Goal: Task Accomplishment & Management: Manage account settings

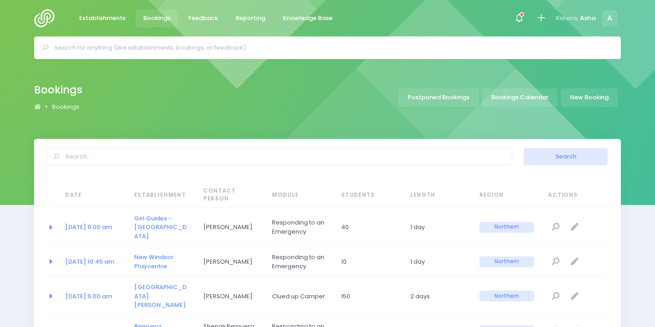
select select "20"
click at [518, 17] on icon at bounding box center [519, 18] width 10 height 10
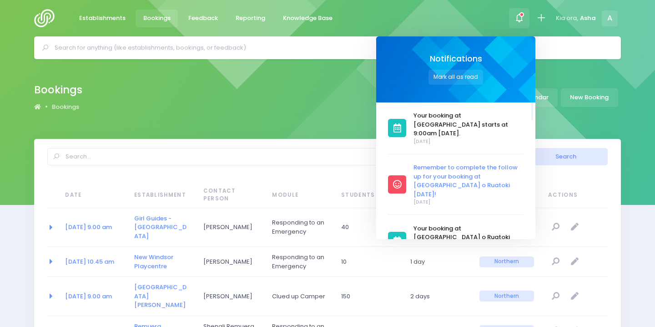
click at [465, 164] on span "Remember to complete the follow up for your booking at [GEOGRAPHIC_DATA] o Ruat…" at bounding box center [469, 180] width 110 height 35
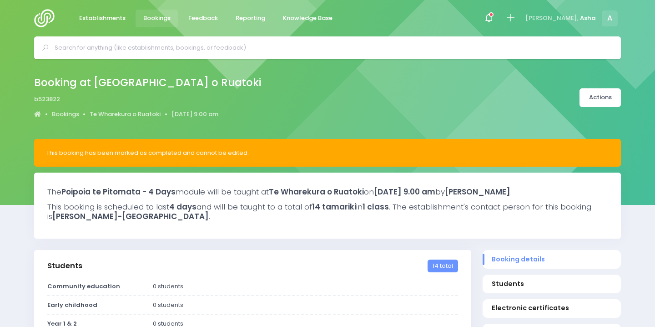
select select "5"
click at [159, 43] on input "text" at bounding box center [332, 48] width 554 height 14
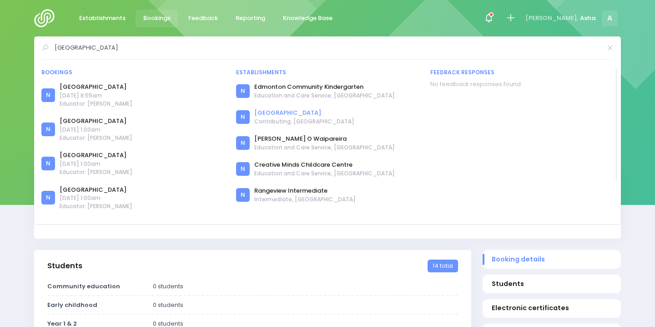
type input "edmonton"
click at [294, 111] on link "[GEOGRAPHIC_DATA]" at bounding box center [304, 112] width 100 height 9
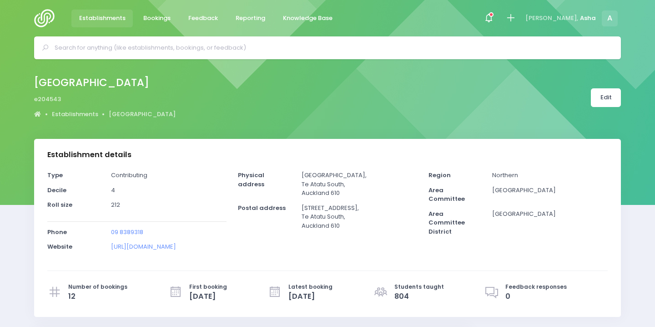
select select "5"
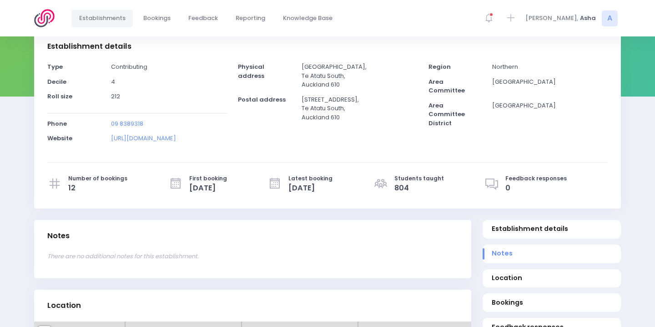
scroll to position [301, 0]
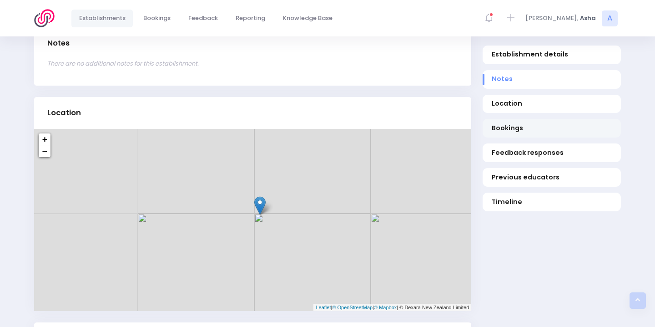
click at [541, 126] on span "Bookings" at bounding box center [552, 129] width 121 height 10
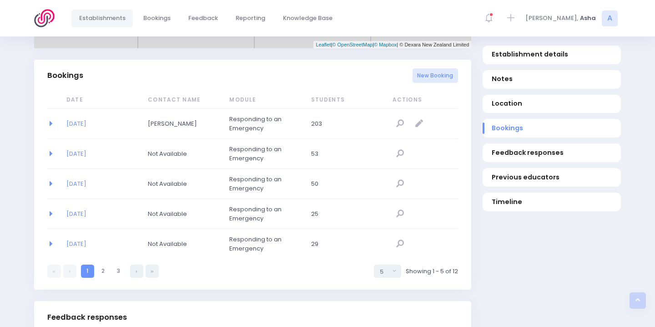
scroll to position [586, 0]
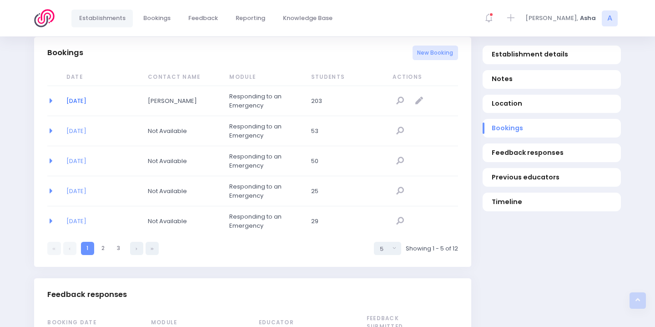
click at [86, 105] on link "05/11/2025" at bounding box center [76, 100] width 20 height 9
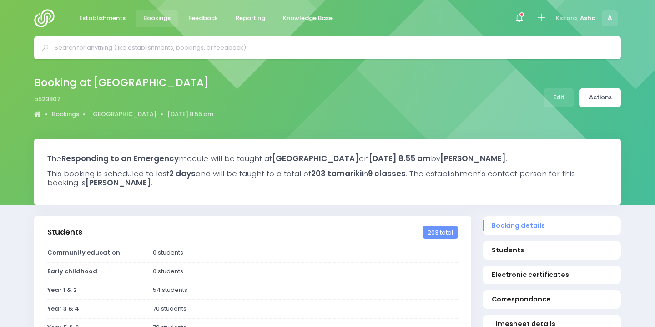
select select "5"
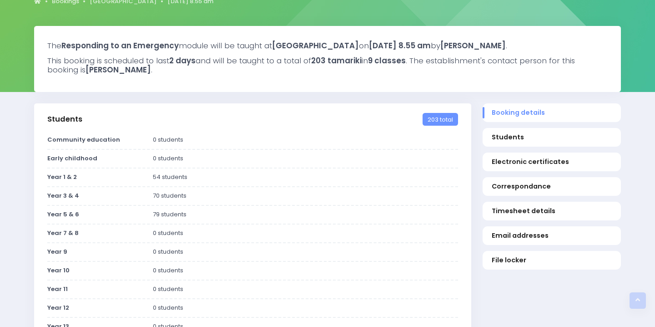
scroll to position [13, 0]
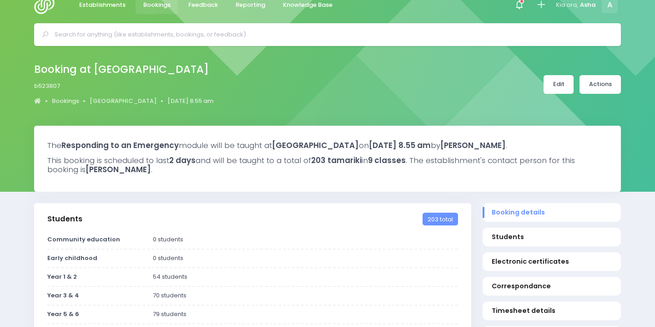
click at [552, 87] on link "Edit" at bounding box center [559, 84] width 30 height 19
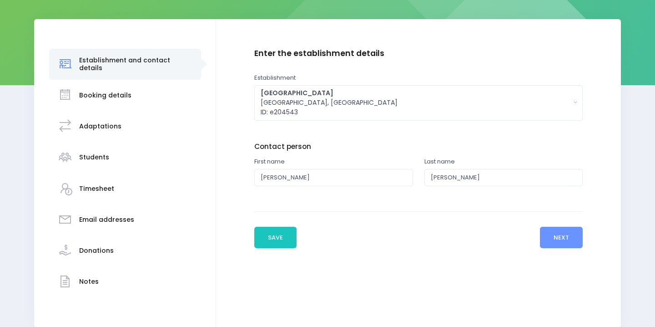
scroll to position [161, 0]
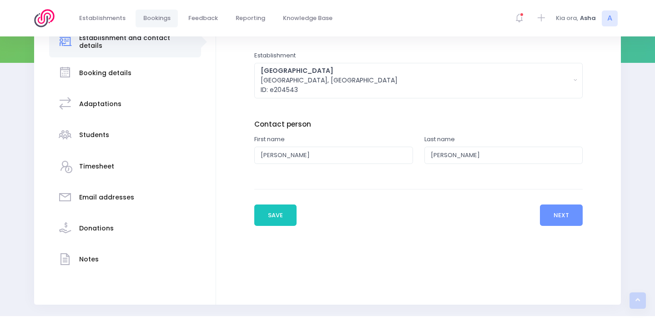
click at [108, 69] on h3 "Booking details" at bounding box center [105, 73] width 52 height 8
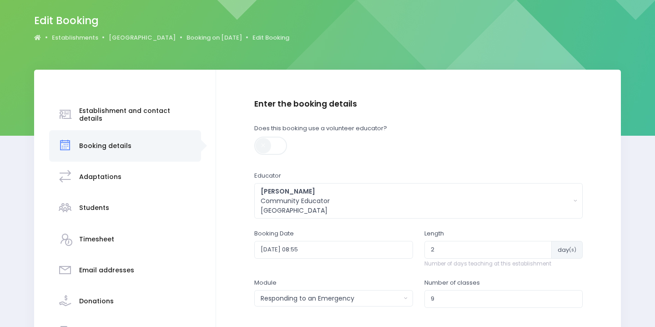
scroll to position [95, 0]
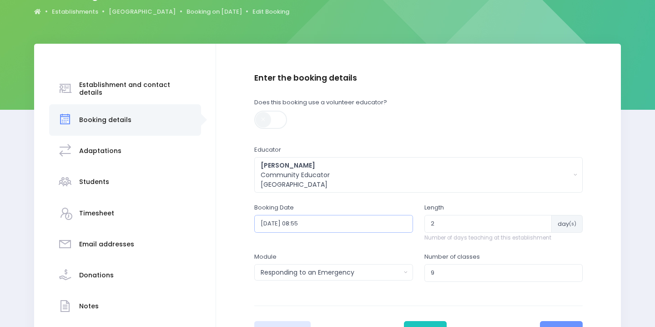
click at [323, 227] on input "2025-11-05 08:55" at bounding box center [333, 223] width 159 height 17
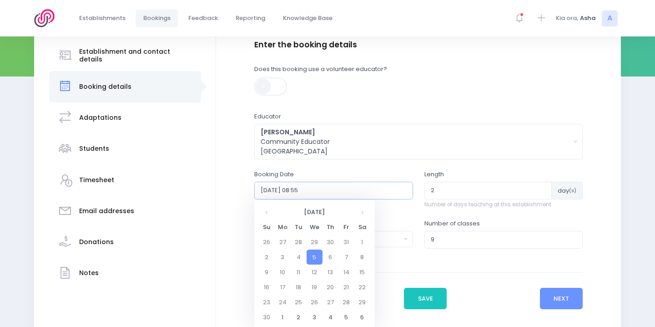
scroll to position [139, 0]
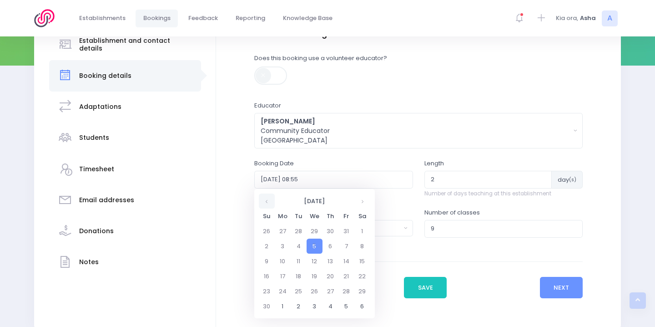
click at [265, 201] on th at bounding box center [267, 200] width 16 height 15
click at [316, 276] on td "22" at bounding box center [315, 275] width 16 height 15
click at [303, 242] on span "8" at bounding box center [305, 244] width 16 height 12
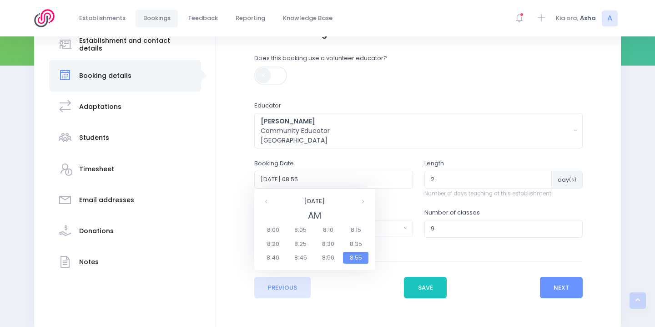
click at [349, 258] on span "8:55" at bounding box center [355, 258] width 25 height 12
type input "2025-10-22 08:55"
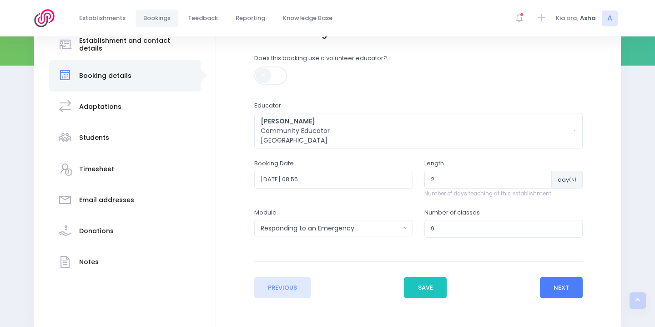
click at [570, 290] on button "Next" at bounding box center [561, 288] width 43 height 22
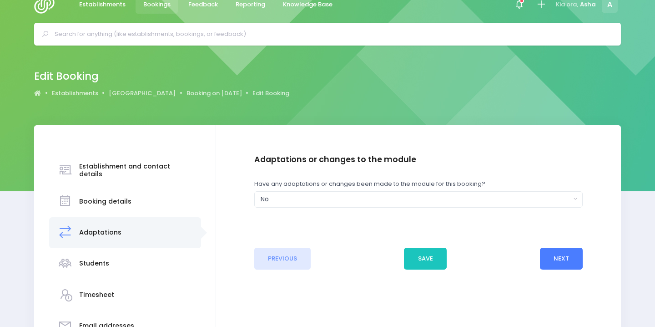
scroll to position [0, 0]
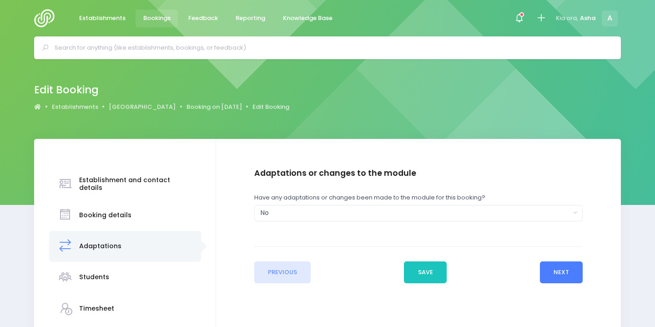
click at [555, 271] on button "Next" at bounding box center [561, 272] width 43 height 22
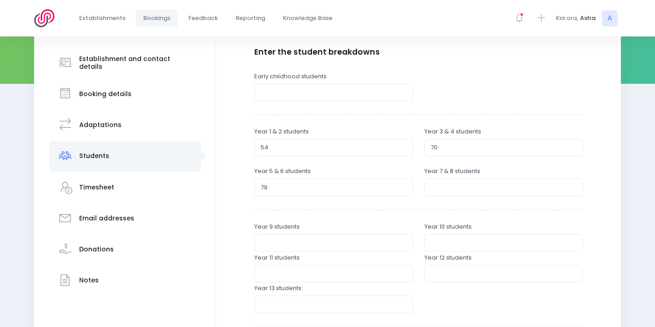
scroll to position [295, 0]
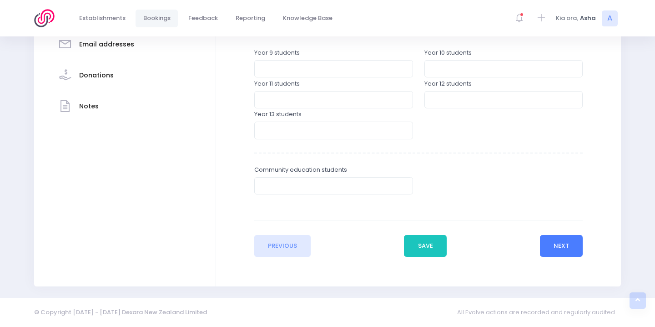
click at [554, 251] on button "Next" at bounding box center [561, 246] width 43 height 22
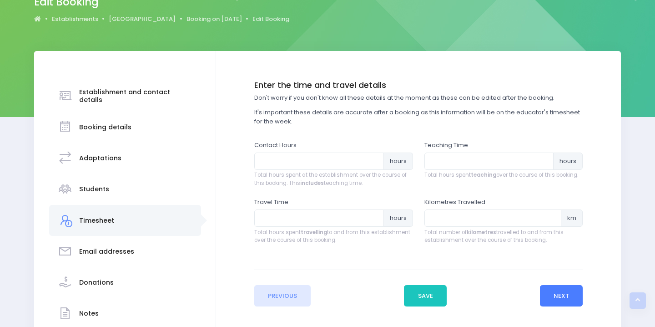
scroll to position [0, 0]
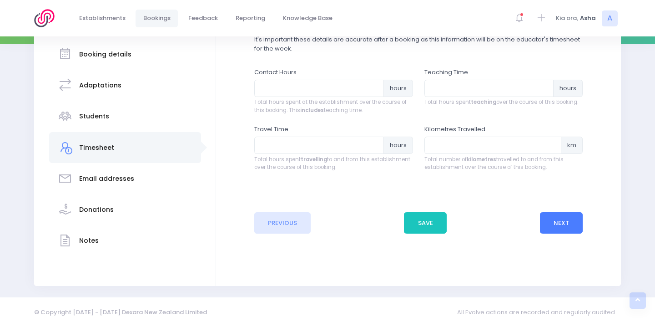
click at [557, 217] on button "Next" at bounding box center [561, 223] width 43 height 22
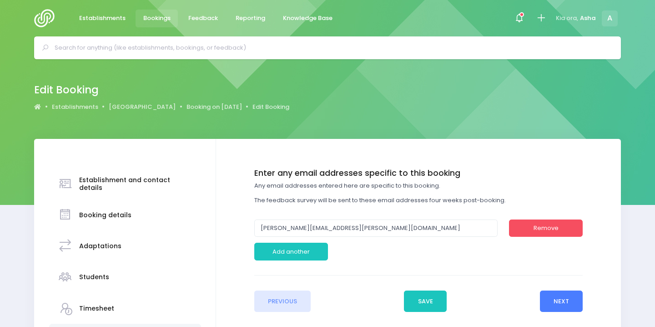
click at [567, 298] on button "Next" at bounding box center [561, 301] width 43 height 22
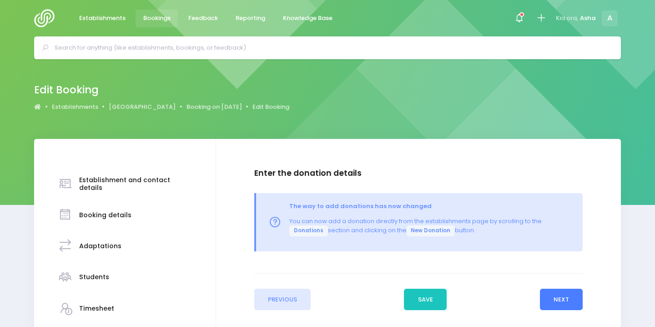
click at [567, 299] on button "Next" at bounding box center [561, 299] width 43 height 22
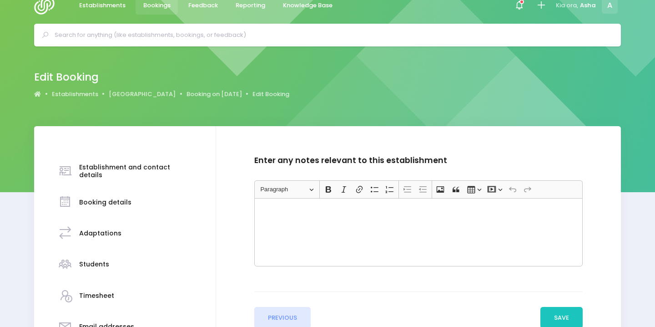
scroll to position [18, 0]
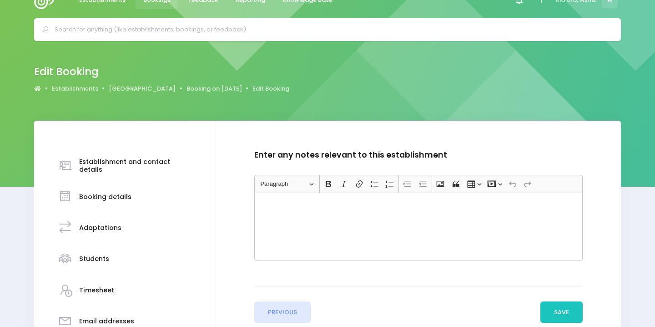
click at [567, 300] on div "Previous Save Next" at bounding box center [418, 304] width 329 height 37
click at [566, 311] on button "Save" at bounding box center [561, 312] width 43 height 22
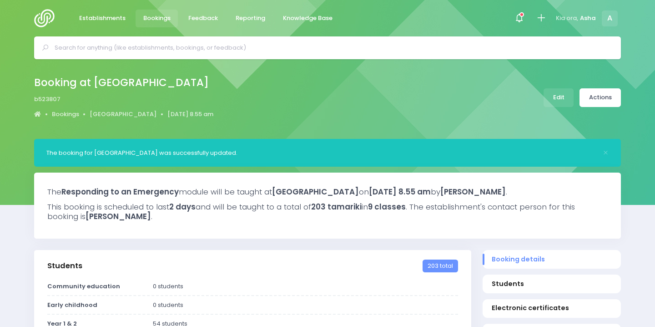
select select "5"
click at [603, 90] on link "Actions" at bounding box center [599, 97] width 41 height 19
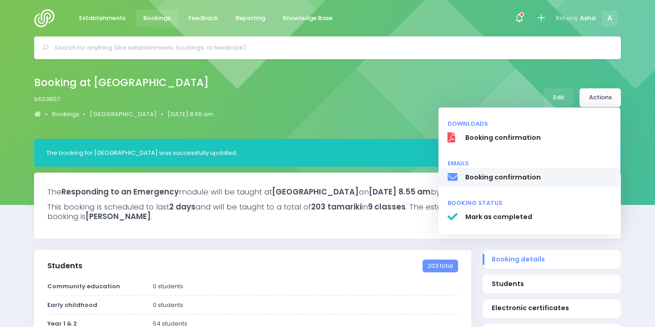
click at [524, 180] on span "Booking confirmation" at bounding box center [538, 177] width 146 height 10
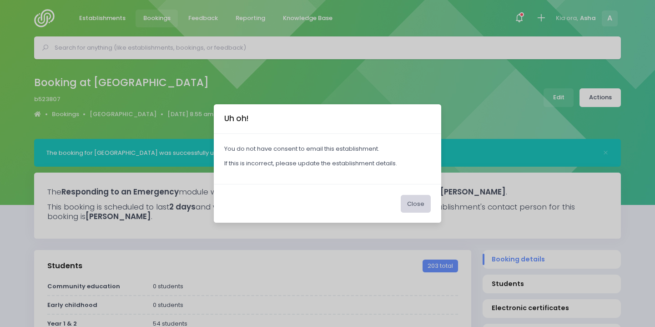
click at [412, 204] on button "Close" at bounding box center [416, 203] width 30 height 17
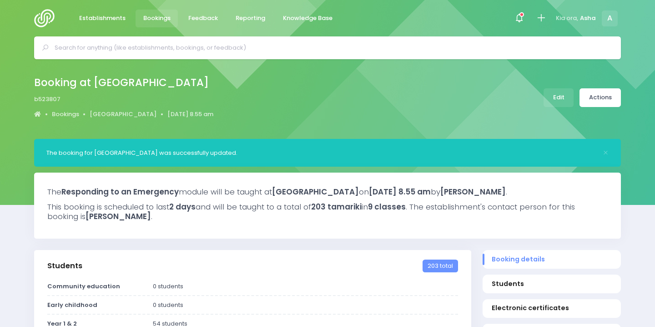
click at [340, 44] on input "text" at bounding box center [332, 48] width 554 height 14
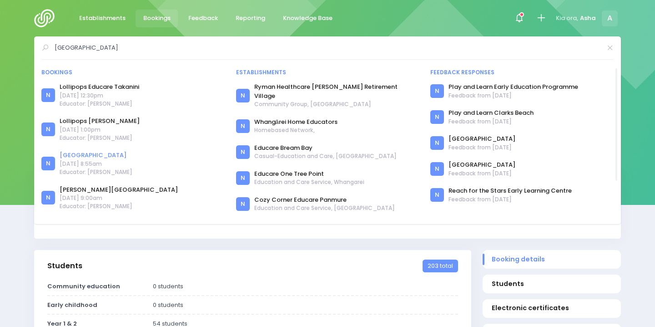
type input "edmonton"
click at [101, 154] on link "[GEOGRAPHIC_DATA]" at bounding box center [96, 155] width 73 height 9
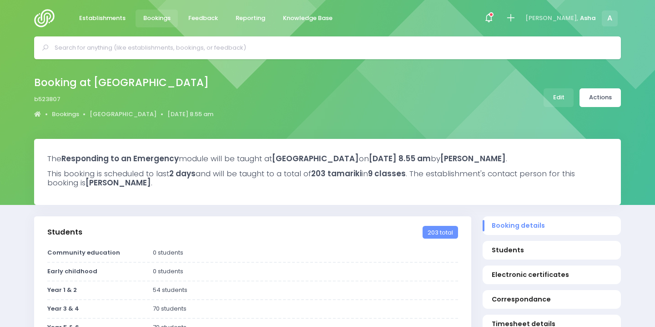
select select "5"
click at [106, 20] on span "Establishments" at bounding box center [102, 18] width 46 height 9
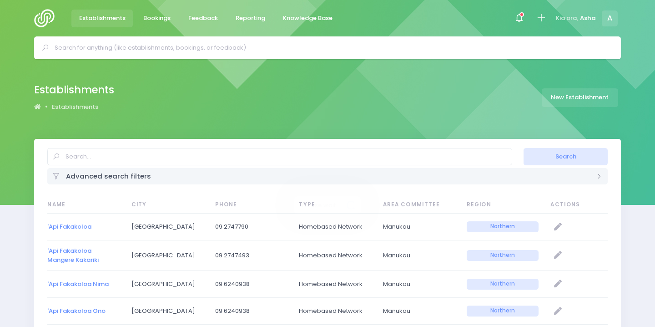
select select "20"
click at [111, 46] on input "text" at bounding box center [332, 48] width 554 height 14
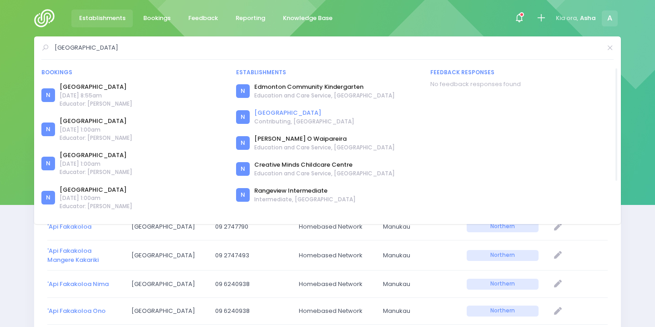
type input "edmonton"
click at [261, 116] on link "[GEOGRAPHIC_DATA]" at bounding box center [304, 112] width 100 height 9
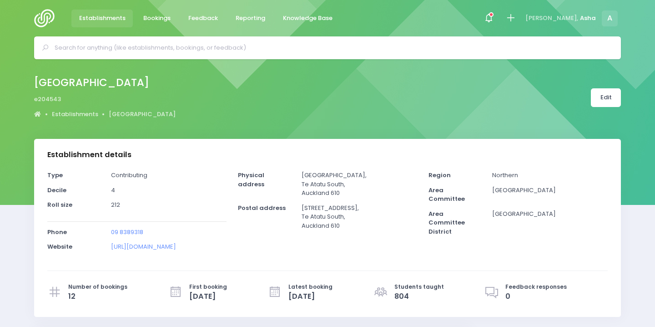
select select "5"
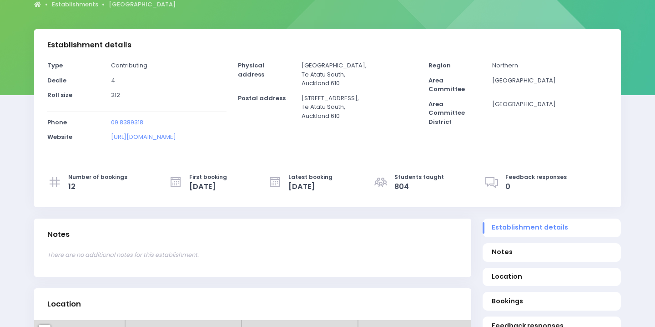
scroll to position [355, 0]
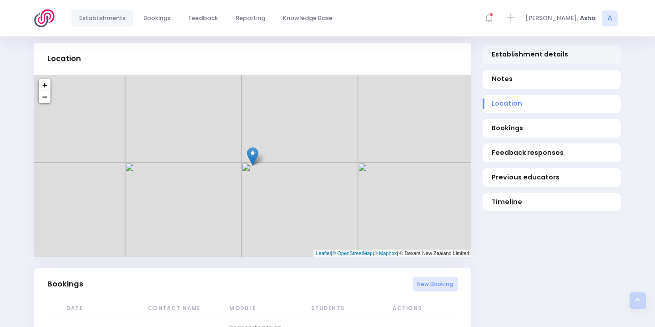
click at [519, 53] on span "Establishment details" at bounding box center [552, 55] width 121 height 10
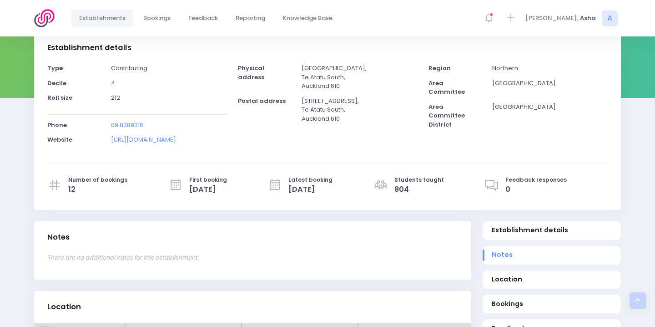
scroll to position [93, 0]
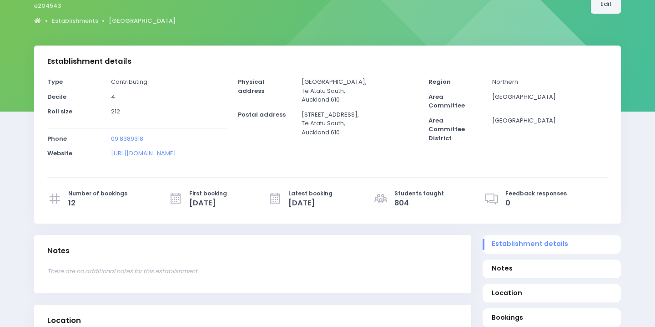
click at [607, 11] on link "Edit" at bounding box center [606, 4] width 30 height 19
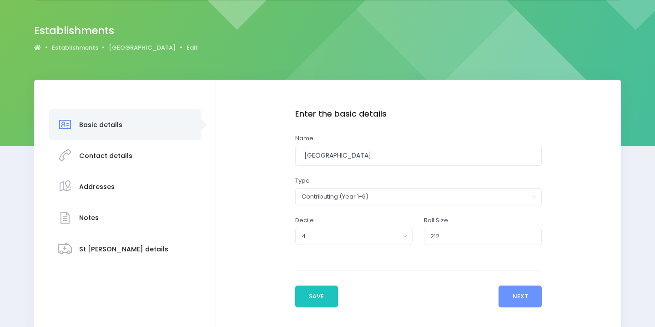
scroll to position [110, 0]
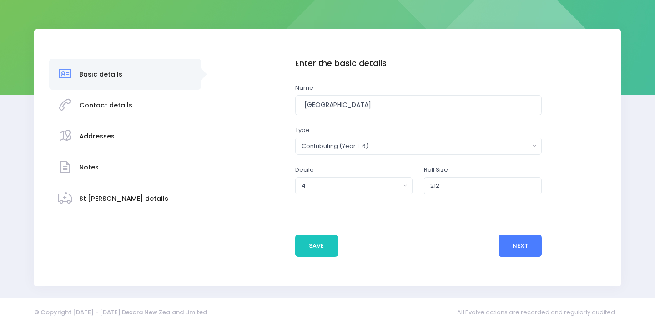
click at [515, 248] on button "Next" at bounding box center [519, 246] width 43 height 22
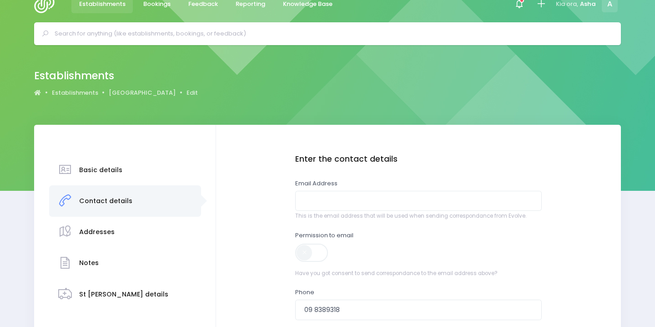
scroll to position [0, 0]
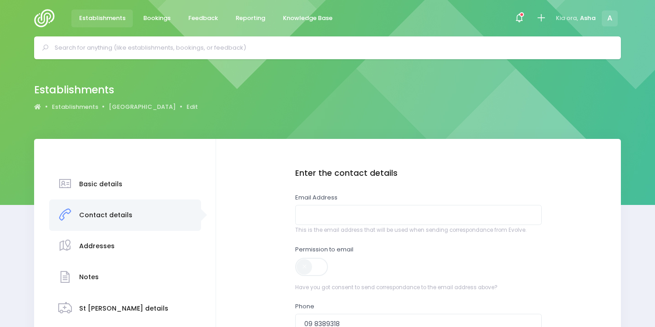
click at [322, 263] on span at bounding box center [312, 266] width 34 height 18
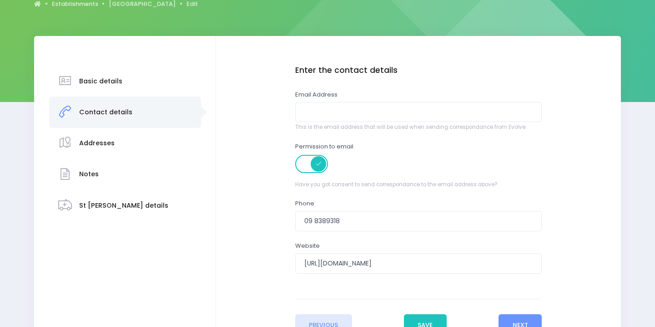
scroll to position [182, 0]
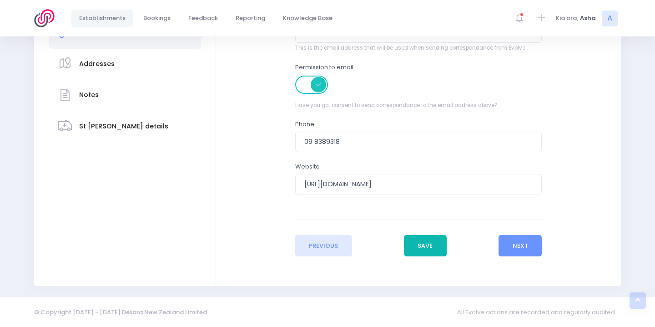
click at [421, 246] on button "Save" at bounding box center [425, 246] width 43 height 22
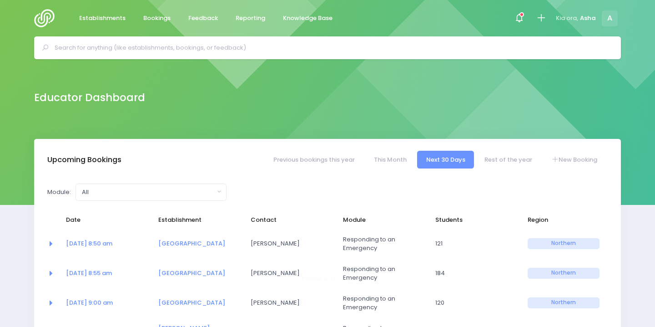
select select "5"
click at [138, 52] on input "text" at bounding box center [332, 48] width 554 height 14
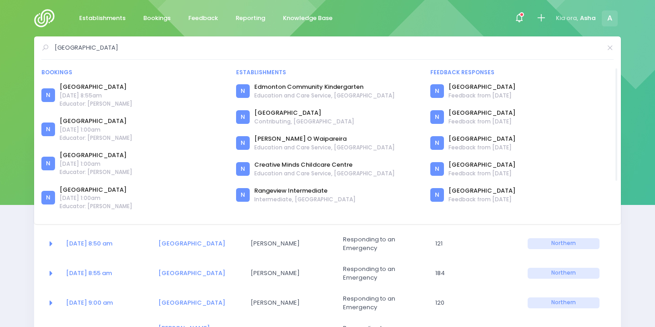
type input "edmonton"
click at [92, 80] on div "N Edmonton School 22 October 2025 at 8:55am Educator: Asha Bogdanowicz" at bounding box center [132, 95] width 183 height 31
click at [94, 86] on link "[GEOGRAPHIC_DATA]" at bounding box center [96, 86] width 73 height 9
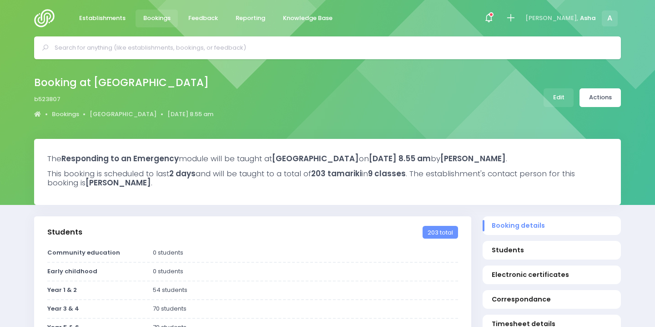
select select "5"
select select
click at [614, 105] on link "Actions" at bounding box center [599, 97] width 41 height 19
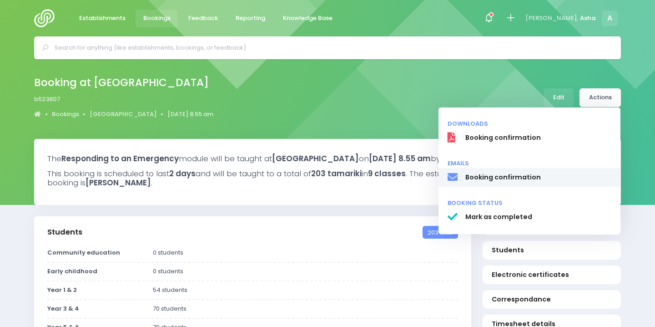
click at [514, 178] on span "Booking confirmation" at bounding box center [538, 177] width 146 height 10
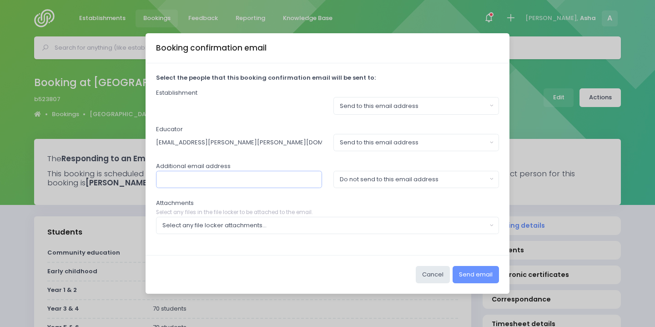
click at [194, 181] on input "text" at bounding box center [239, 179] width 166 height 17
paste input "[PERSON_NAME][EMAIL_ADDRESS][PERSON_NAME][DOMAIN_NAME]"
type input "[PERSON_NAME][EMAIL_ADDRESS][PERSON_NAME][DOMAIN_NAME]"
click at [410, 176] on div "Do not send to this email address" at bounding box center [413, 179] width 147 height 9
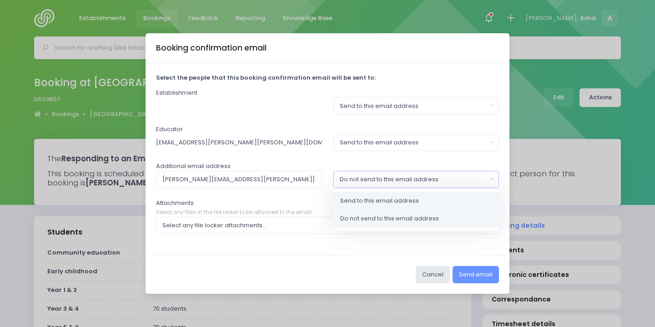
click at [401, 196] on span "Send to this email address" at bounding box center [379, 200] width 79 height 9
select select "send"
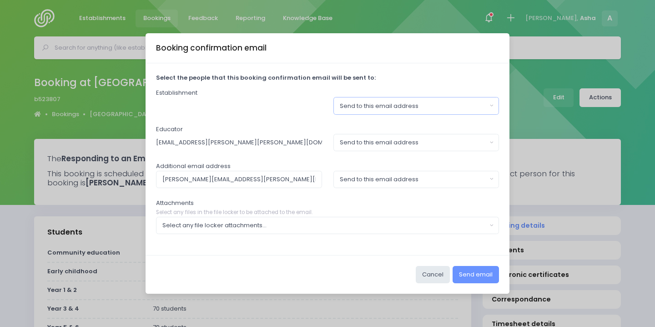
click at [390, 107] on div "Send to this email address" at bounding box center [413, 105] width 147 height 9
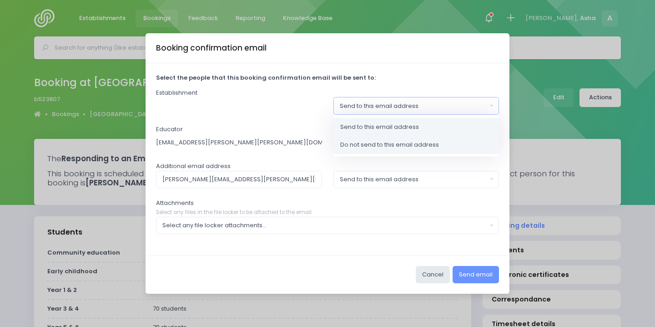
click at [389, 140] on span "Do not send to this email address" at bounding box center [389, 144] width 99 height 9
select select "no_email"
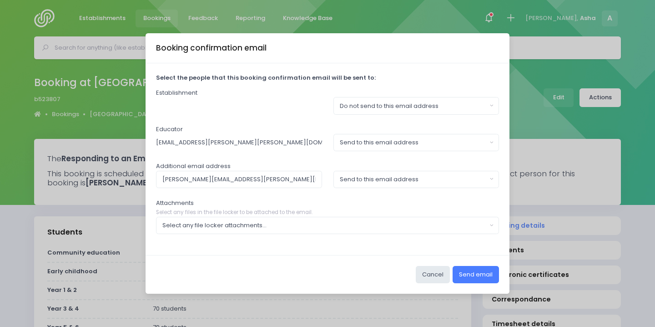
click at [475, 272] on button "Send email" at bounding box center [476, 274] width 46 height 17
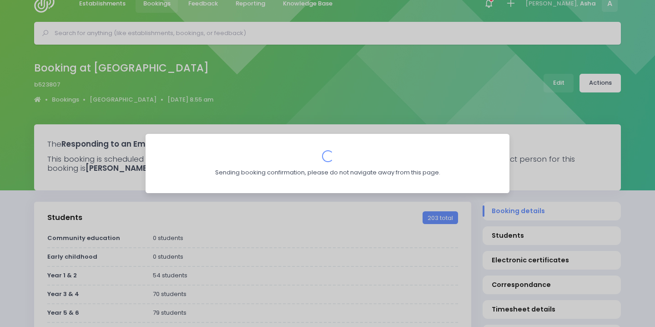
scroll to position [31, 0]
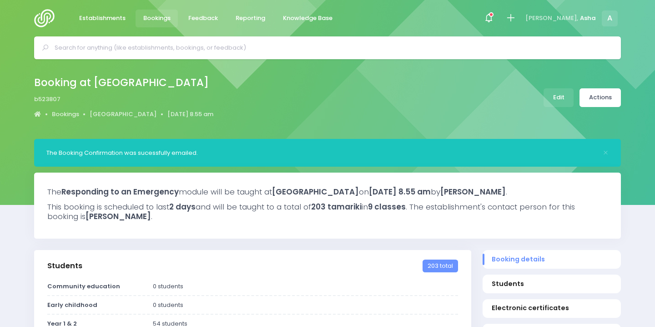
select select "5"
